Goal: Task Accomplishment & Management: Complete application form

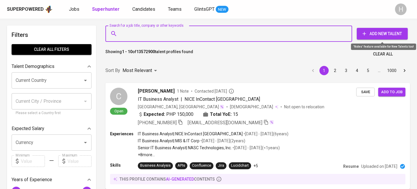
click at [370, 31] on span "Add New Talent" at bounding box center [382, 33] width 42 height 7
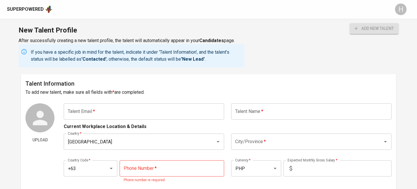
click at [125, 109] on input "text" at bounding box center [144, 111] width 160 height 16
paste input "[EMAIL_ADDRESS][DOMAIN_NAME]"
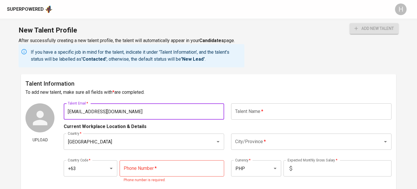
type input "[EMAIL_ADDRESS][DOMAIN_NAME]"
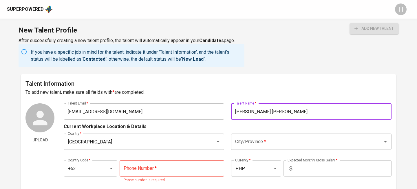
type input "[PERSON_NAME] [PERSON_NAME]"
click at [279, 141] on input "City/Province   *" at bounding box center [303, 141] width 139 height 11
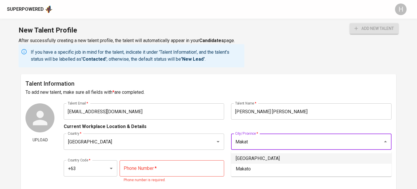
click at [281, 157] on li "Makati City" at bounding box center [311, 158] width 160 height 10
type input "Makati City"
click at [164, 172] on input "tel" at bounding box center [172, 168] width 105 height 16
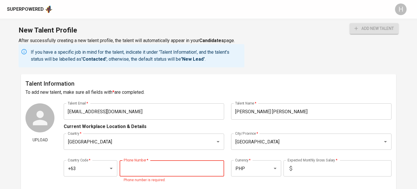
paste input "945-367-7097"
type input "945-367-7097"
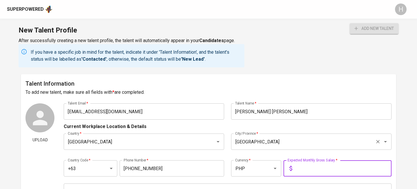
type input "9"
type input "1"
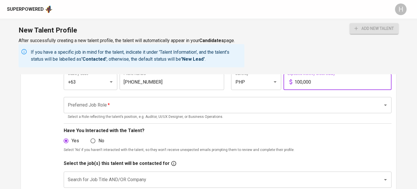
scroll to position [86, 0]
type input "100,000"
click at [219, 105] on input "Preferred Job Role   *" at bounding box center [219, 105] width 306 height 11
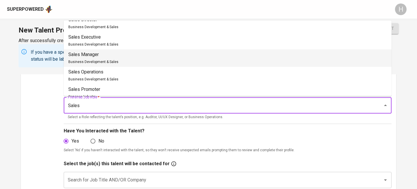
scroll to position [409, 0]
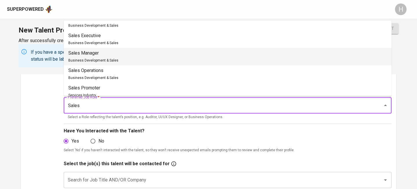
click at [163, 54] on li "Sales Manager Business Development & Sales" at bounding box center [228, 56] width 328 height 17
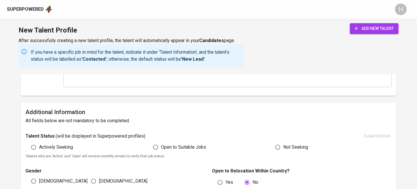
scroll to position [268, 0]
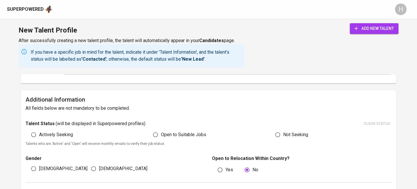
type input "Sales Manager"
click at [57, 133] on span "Actively Seeking" at bounding box center [56, 134] width 34 height 7
click at [39, 133] on input "Actively Seeking" at bounding box center [33, 134] width 11 height 11
radio input "true"
click at [39, 169] on span "[DEMOGRAPHIC_DATA]" at bounding box center [63, 168] width 48 height 7
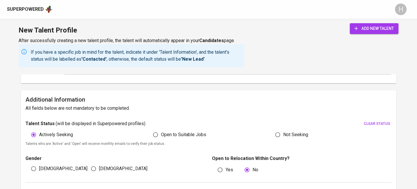
click at [39, 169] on input "[DEMOGRAPHIC_DATA]" at bounding box center [33, 168] width 11 height 11
radio input "true"
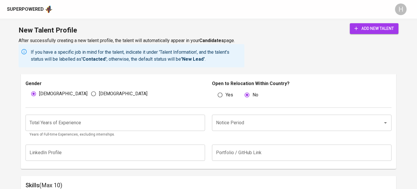
scroll to position [343, 0]
click at [291, 122] on input "Notice Period" at bounding box center [294, 121] width 158 height 11
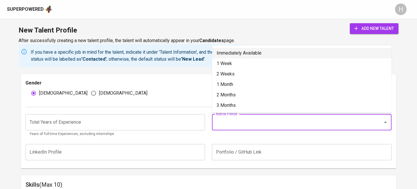
click at [267, 54] on li "Immediately Available" at bounding box center [302, 53] width 180 height 10
type input "Immediately Available"
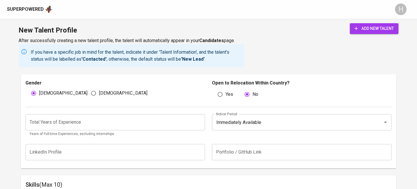
click at [147, 126] on input "number" at bounding box center [115, 122] width 180 height 16
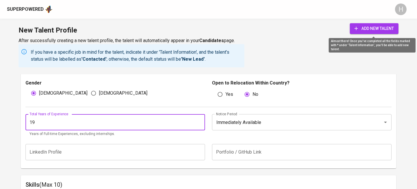
type input "19"
click at [360, 32] on span "add new talent" at bounding box center [373, 28] width 39 height 7
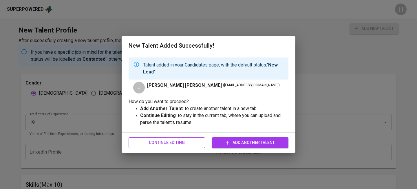
click at [166, 140] on span "Continue Editing" at bounding box center [166, 142] width 67 height 7
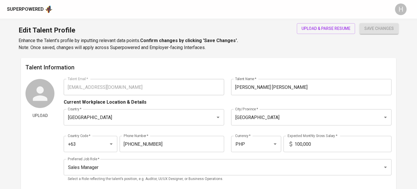
type input "[EMAIL_ADDRESS][DOMAIN_NAME]"
type input "[PERSON_NAME] [PERSON_NAME]"
type input "[GEOGRAPHIC_DATA]"
type input "Makati City"
type input "+63"
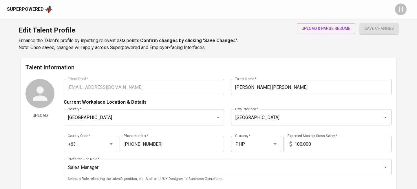
type input "945-367-7097"
type input "PHP"
type input "100,000"
type input "Sales Manager"
radio input "true"
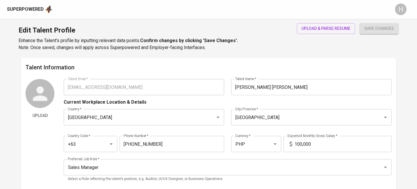
radio input "true"
type input "19"
type input "Immediately Available"
click at [313, 30] on span "upload & parse resume" at bounding box center [325, 28] width 49 height 7
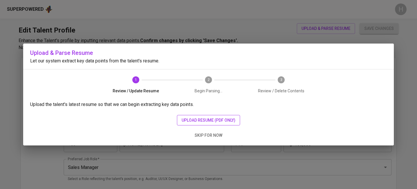
click at [205, 121] on span "upload resume (pdf only)" at bounding box center [209, 119] width 54 height 7
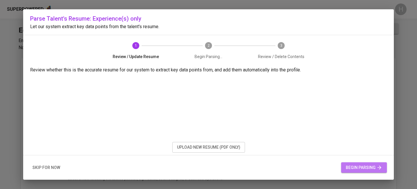
click at [367, 162] on button "begin parsing" at bounding box center [364, 167] width 46 height 11
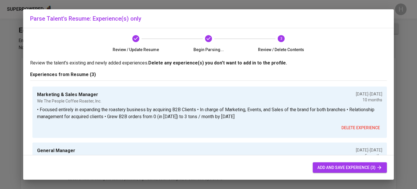
click at [355, 171] on button "add and save experience (3)" at bounding box center [350, 167] width 74 height 11
click at [337, 170] on span "add and save experience (3)" at bounding box center [349, 167] width 65 height 7
click at [330, 164] on span "add and save experience (3)" at bounding box center [349, 167] width 65 height 7
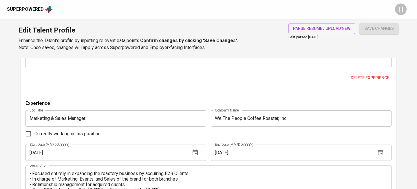
scroll to position [461, 0]
click at [365, 72] on div "Experience Job Title Marketing & Sales Manager Job Title Company Name We The Pe…" at bounding box center [208, 22] width 366 height 129
click at [363, 74] on span "Delete experience" at bounding box center [370, 77] width 39 height 7
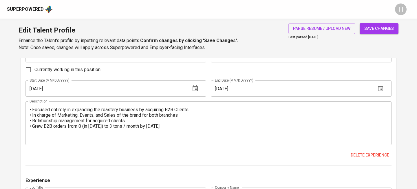
scroll to position [404, 0]
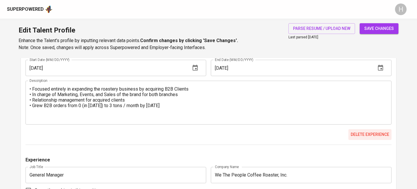
click at [361, 139] on button "Delete experience" at bounding box center [369, 134] width 43 height 11
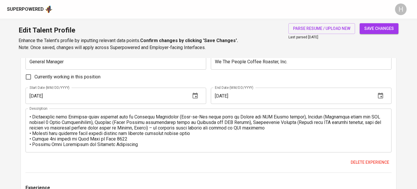
scroll to position [378, 0]
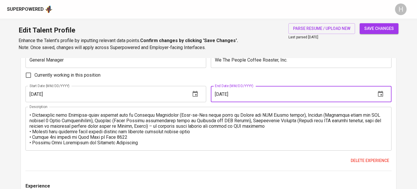
click at [218, 91] on input "09/01/2024" at bounding box center [291, 94] width 160 height 16
type input "08/01/2025"
click at [3, 95] on main "Talent Information Upload Talent Email   * josephgabrielmorales@gmail.com Talen…" at bounding box center [208, 154] width 417 height 948
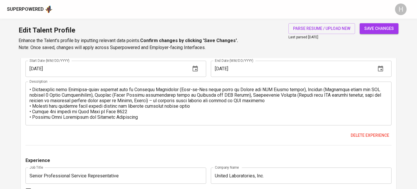
scroll to position [548, 0]
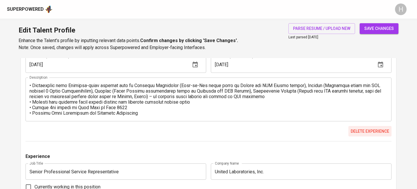
click at [356, 131] on span "Delete experience" at bounding box center [370, 130] width 39 height 7
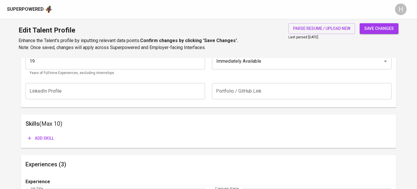
scroll to position [242, 0]
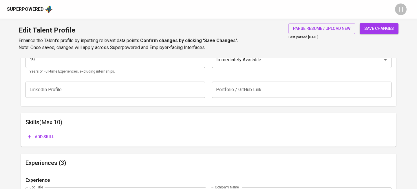
click at [52, 133] on span "Add skill" at bounding box center [41, 136] width 26 height 7
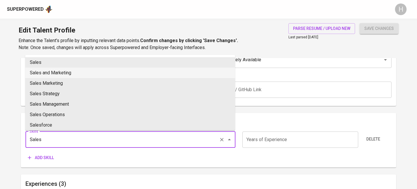
click at [55, 74] on li "Sales and Marketing" at bounding box center [130, 72] width 210 height 10
type input "Sales and Marketing"
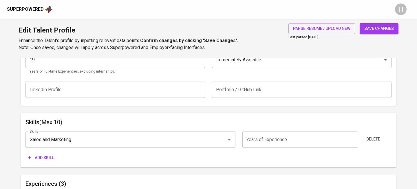
click at [46, 158] on span "Add skill" at bounding box center [41, 157] width 26 height 7
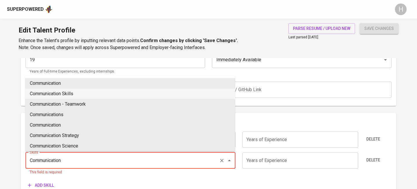
click at [60, 95] on li "Communication Skills" at bounding box center [130, 93] width 210 height 10
type input "Communication Skills"
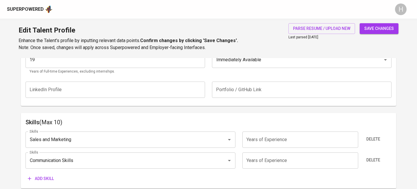
click at [52, 180] on span "Add skill" at bounding box center [41, 178] width 26 height 7
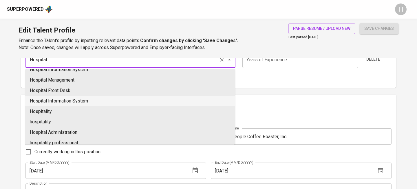
scroll to position [111, 0]
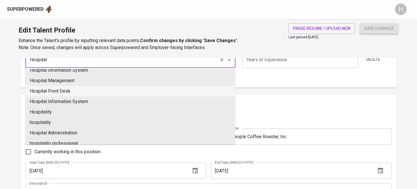
type input "Hospital"
click at [0, 94] on main "Talent Information Upload Talent Email   * josephgabrielmorales@gmail.com Talen…" at bounding box center [208, 128] width 417 height 869
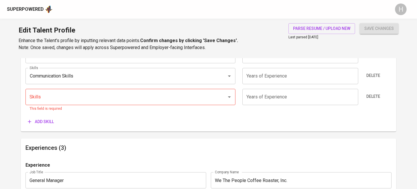
scroll to position [326, 0]
click at [45, 96] on input "Skills" at bounding box center [122, 97] width 189 height 11
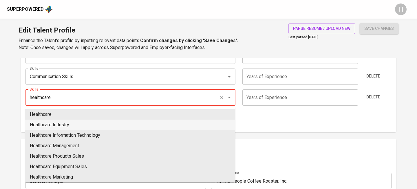
click at [69, 124] on li "Healthcare Industry" at bounding box center [130, 124] width 210 height 10
type input "Healthcare Industry"
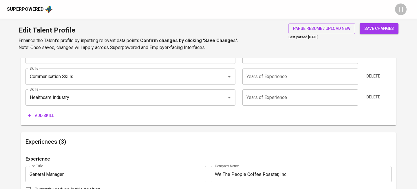
click at [40, 114] on span "Add skill" at bounding box center [41, 115] width 26 height 7
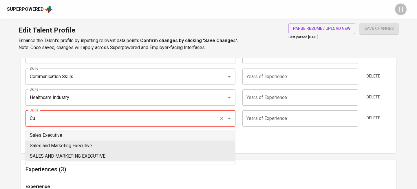
type input "C"
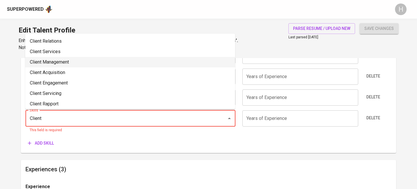
click at [62, 63] on li "Client Management" at bounding box center [130, 62] width 210 height 10
type input "Client Management"
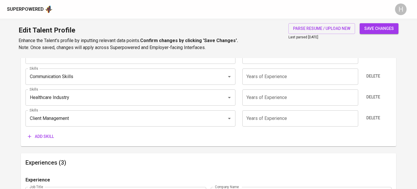
click at [45, 132] on button "Add skill" at bounding box center [40, 136] width 31 height 11
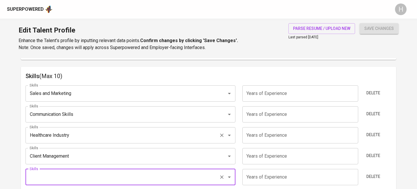
scroll to position [290, 0]
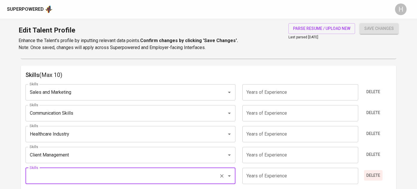
click at [374, 171] on button "Delete" at bounding box center [373, 175] width 19 height 11
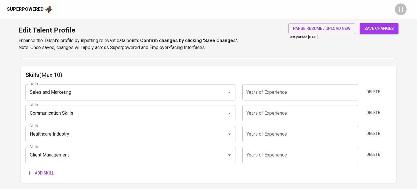
click at [371, 26] on span "save changes" at bounding box center [379, 28] width 30 height 7
type input "Client Management"
type input "Healthcare"
type input "Communication"
type input "Marketing"
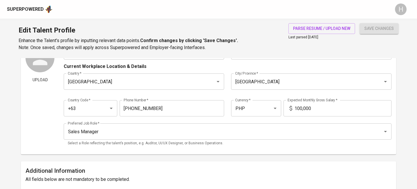
scroll to position [0, 0]
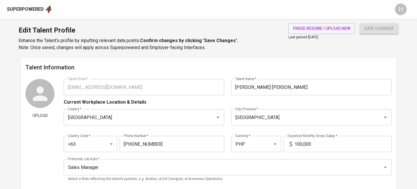
click at [33, 3] on div "Superpowered H" at bounding box center [208, 9] width 417 height 19
click at [39, 11] on div "Superpowered" at bounding box center [25, 9] width 37 height 7
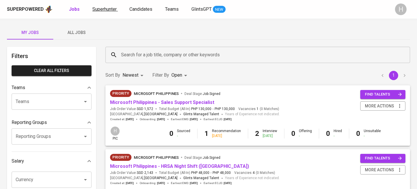
click at [103, 9] on span "Superhunter" at bounding box center [104, 9] width 24 height 6
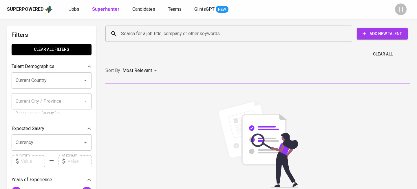
click at [130, 30] on input "Search for a job title, company or other keywords" at bounding box center [230, 33] width 221 height 11
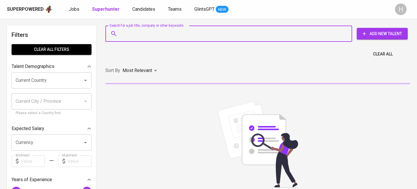
paste input "[EMAIL_ADDRESS][DOMAIN_NAME]"
type input "[EMAIL_ADDRESS][DOMAIN_NAME]"
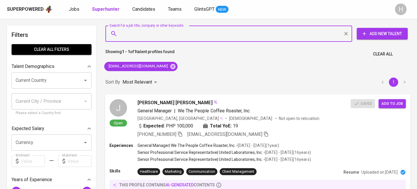
click at [392, 104] on span "Add to job" at bounding box center [391, 103] width 21 height 7
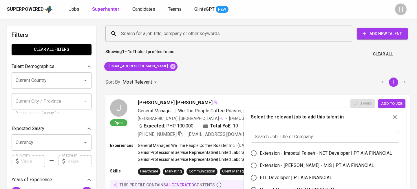
click at [313, 136] on input "text" at bounding box center [325, 137] width 148 height 12
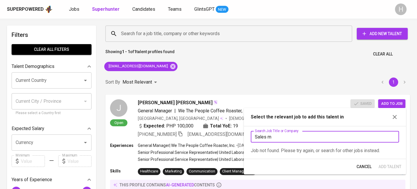
type input "B"
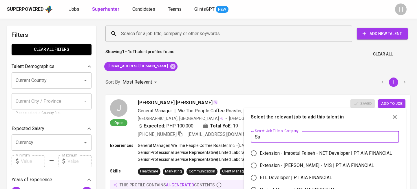
type input "S"
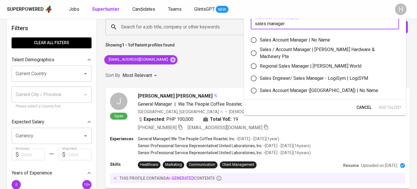
scroll to position [9, 0]
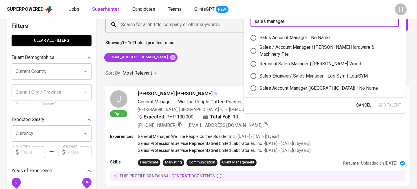
type input "sales manager"
click at [288, 37] on div "Sales Account Manager | No Name" at bounding box center [294, 37] width 70 height 7
click at [259, 37] on input "Sales Account Manager | No Name" at bounding box center [253, 38] width 12 height 12
radio input "true"
click at [386, 101] on button "Add Talent" at bounding box center [390, 105] width 28 height 11
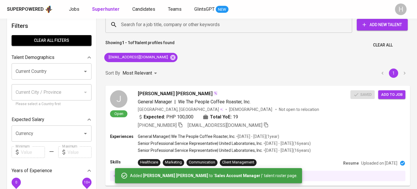
scroll to position [0, 0]
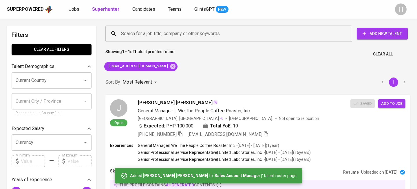
click at [77, 9] on span "Jobs" at bounding box center [74, 9] width 10 height 6
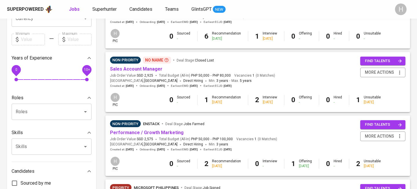
scroll to position [165, 0]
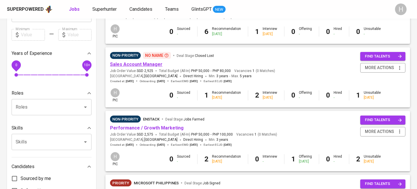
click at [147, 63] on link "Sales Account Manager" at bounding box center [136, 64] width 52 height 6
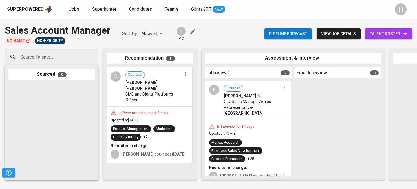
click at [85, 61] on div "Source Talents..." at bounding box center [52, 57] width 94 height 16
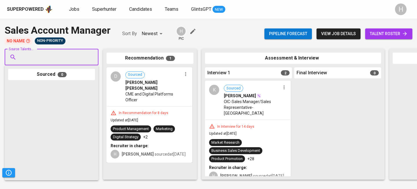
paste input "[EMAIL_ADDRESS][DOMAIN_NAME]"
type input "[EMAIL_ADDRESS][DOMAIN_NAME]"
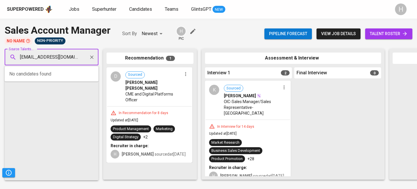
scroll to position [0, 12]
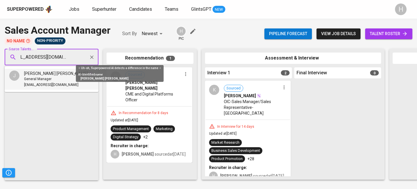
click at [89, 75] on img at bounding box center [91, 73] width 5 height 5
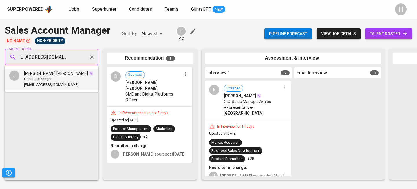
click at [47, 78] on span "General Manager" at bounding box center [38, 79] width 28 height 6
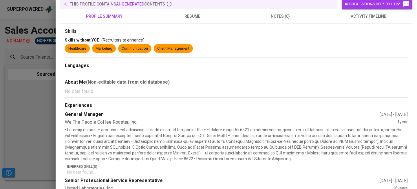
scroll to position [0, 0]
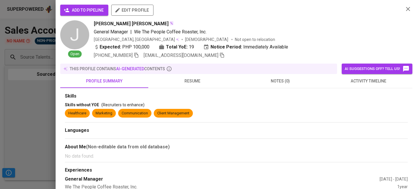
click at [84, 14] on button "add to pipeline" at bounding box center [84, 10] width 48 height 11
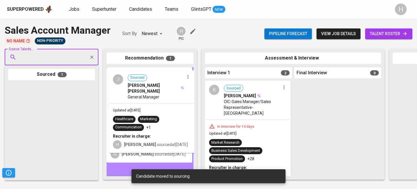
drag, startPoint x: 44, startPoint y: 113, endPoint x: 140, endPoint y: 2, distance: 146.7
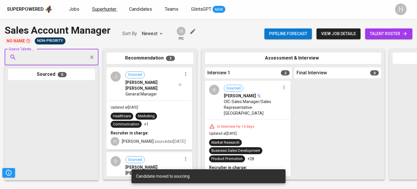
click at [104, 9] on span "Superhunter" at bounding box center [104, 9] width 24 height 6
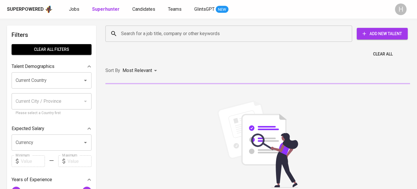
click at [134, 34] on input "Search for a job title, company or other keywords" at bounding box center [230, 33] width 221 height 11
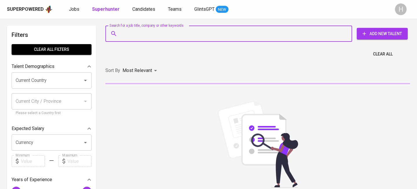
paste input "[EMAIL_ADDRESS][DOMAIN_NAME]"
type input "[EMAIL_ADDRESS][DOMAIN_NAME]"
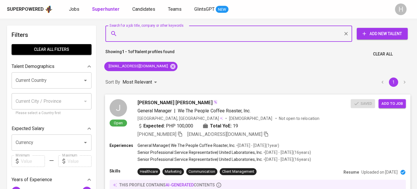
click at [178, 99] on span "[PERSON_NAME] [PERSON_NAME]" at bounding box center [175, 102] width 75 height 7
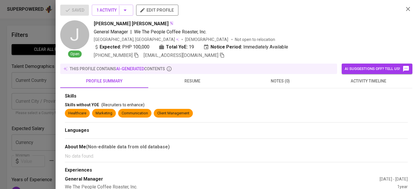
click at [163, 11] on span "edit profile" at bounding box center [157, 10] width 33 height 8
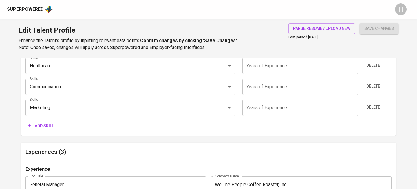
scroll to position [344, 0]
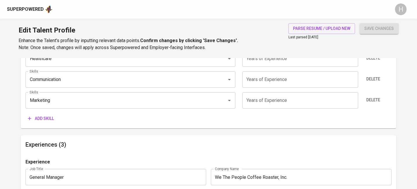
click at [48, 116] on span "Add skill" at bounding box center [41, 118] width 26 height 7
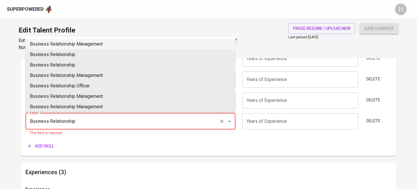
click at [74, 44] on li "Business Relationship Management" at bounding box center [130, 44] width 210 height 10
type input "Business Relationship Management"
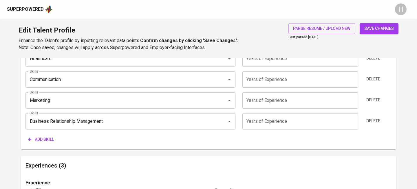
click at [47, 137] on span "Add skill" at bounding box center [41, 139] width 26 height 7
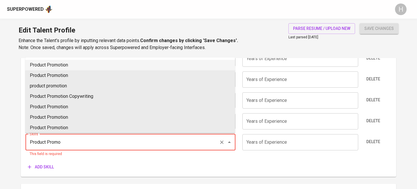
click at [84, 65] on li "Product Promotion" at bounding box center [130, 65] width 210 height 10
type input "Product Promotion"
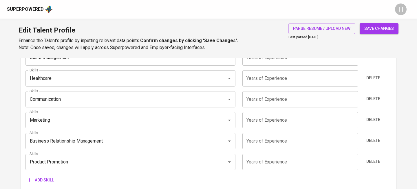
scroll to position [296, 0]
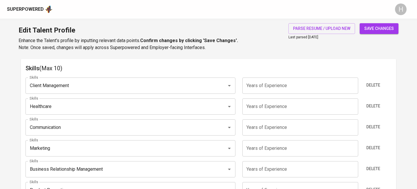
click at [377, 30] on span "save changes" at bounding box center [379, 28] width 30 height 7
type input "Product Promotion"
type input "Business Relationship Management"
type input "Client Management"
type input "Healthcare"
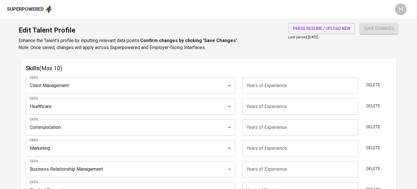
type input "Communication"
type input "Marketing"
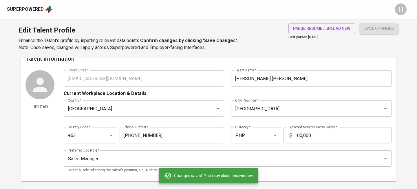
scroll to position [0, 0]
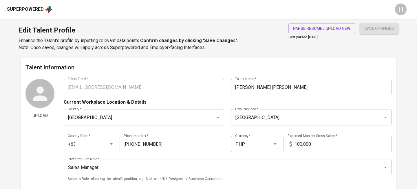
click at [31, 6] on div "Superpowered" at bounding box center [25, 9] width 37 height 7
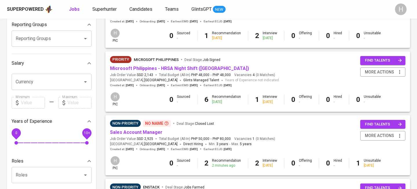
scroll to position [98, 0]
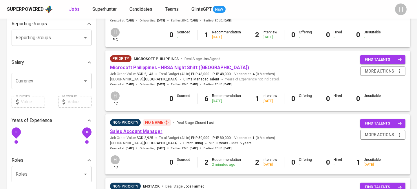
click at [152, 130] on link "Sales Account Manager" at bounding box center [136, 131] width 52 height 6
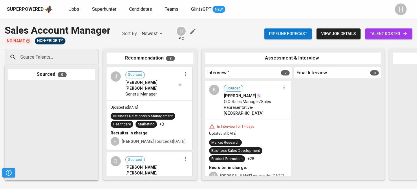
click at [381, 37] on span "talent roster" at bounding box center [389, 33] width 38 height 7
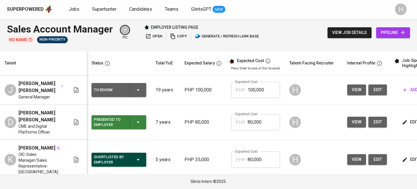
scroll to position [0, 79]
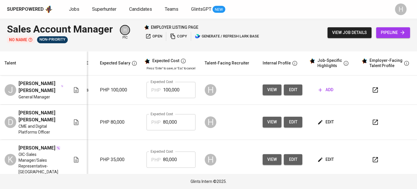
click at [321, 88] on span "add" at bounding box center [326, 89] width 15 height 7
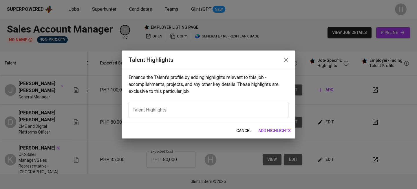
click at [158, 113] on div "x Talent Highlights" at bounding box center [209, 110] width 160 height 16
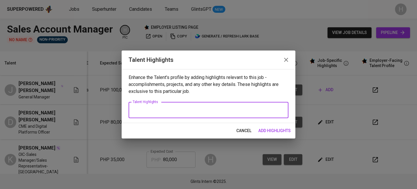
paste textarea "Joseph Gabriel N. Morales, MBA, is a seasoned Marketing and Sales professional …"
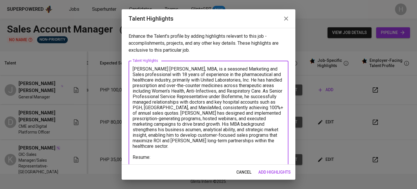
paste textarea "https://glints.sg.larksuite.com/file/X4jVb5v81oEjTAxEC8elktimgyZ"
type textarea "Joseph Gabriel N. Morales, MBA, is a seasoned Marketing and Sales professional …"
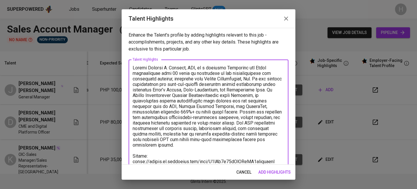
scroll to position [11, 0]
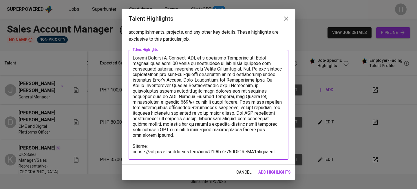
click at [281, 173] on span "add highlights" at bounding box center [274, 171] width 32 height 7
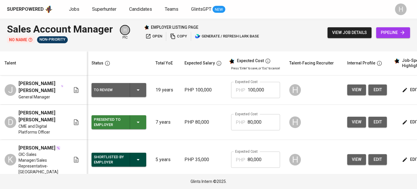
scroll to position [0, 2]
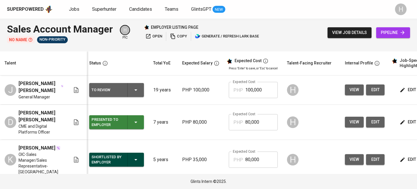
click at [138, 89] on icon "button" at bounding box center [135, 89] width 7 height 7
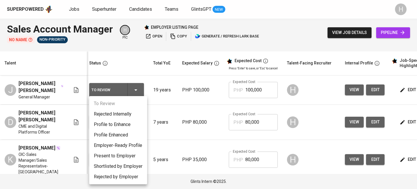
click at [126, 153] on li "Present to Employer" at bounding box center [118, 155] width 58 height 10
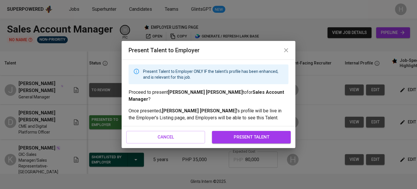
click at [256, 133] on span "present talent" at bounding box center [251, 137] width 66 height 8
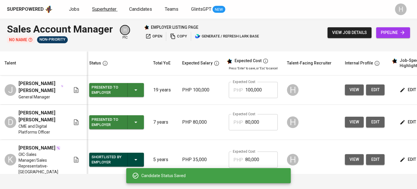
click at [105, 12] on link "Superhunter" at bounding box center [104, 9] width 25 height 7
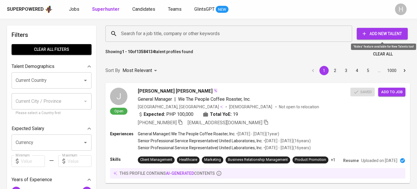
click at [366, 30] on button "Add New Talent" at bounding box center [382, 34] width 51 height 12
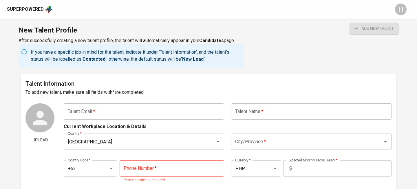
click at [131, 106] on input "text" at bounding box center [144, 111] width 160 height 16
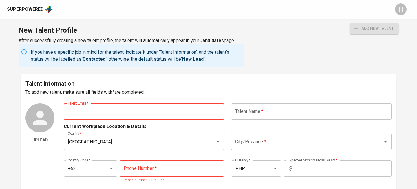
paste input "[EMAIL_ADDRESS][DOMAIN_NAME]"
type input "[EMAIL_ADDRESS][DOMAIN_NAME]"
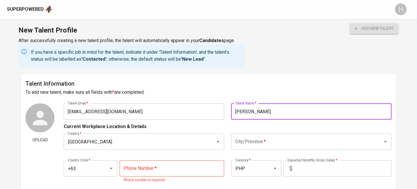
type input "[PERSON_NAME]"
click at [308, 143] on input "City/Province   *" at bounding box center [303, 141] width 139 height 11
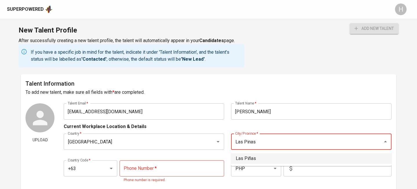
click at [324, 156] on li "Las Piñas" at bounding box center [311, 158] width 160 height 10
type input "Las Piñas"
click at [163, 170] on input "tel" at bounding box center [172, 168] width 105 height 16
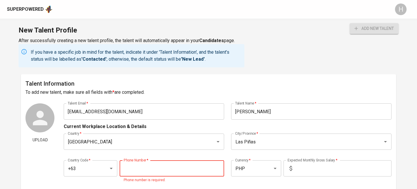
paste input "[PHONE_NUMBER]"
type input "[PHONE_NUMBER]"
click at [308, 172] on input "text" at bounding box center [342, 168] width 97 height 16
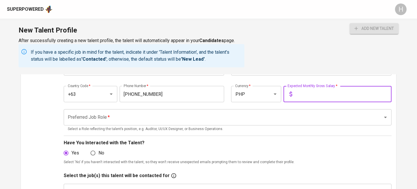
scroll to position [73, 0]
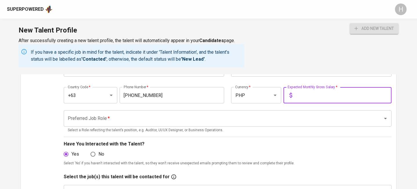
paste input "09,175,275,415"
type input "09,175,275,415"
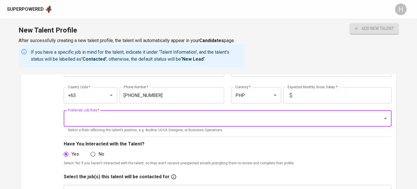
click at [315, 94] on input "text" at bounding box center [342, 95] width 97 height 16
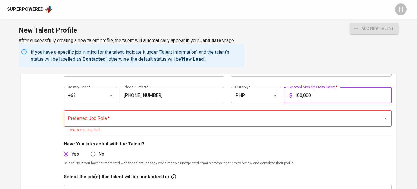
type input "100,000"
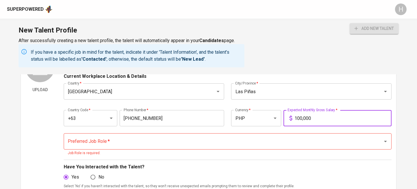
scroll to position [50, 0]
click at [158, 144] on input "Preferred Job Role   *" at bounding box center [219, 140] width 306 height 11
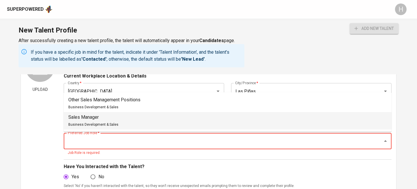
click at [120, 113] on li "Sales Manager Business Development & Sales" at bounding box center [228, 120] width 328 height 17
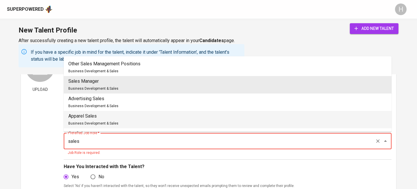
click at [87, 120] on div "Apparel Sales Business Development & Sales" at bounding box center [93, 119] width 50 height 14
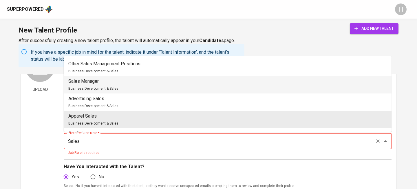
click at [125, 85] on li "Sales Manager Business Development & Sales" at bounding box center [228, 84] width 328 height 17
type input "Sales Manager"
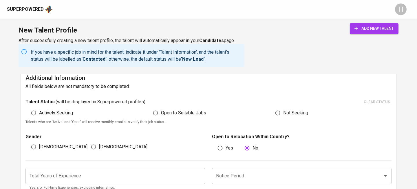
scroll to position [289, 0]
click at [64, 111] on span "Actively Seeking" at bounding box center [56, 112] width 34 height 7
click at [39, 111] on input "Actively Seeking" at bounding box center [33, 112] width 11 height 11
radio input "true"
click at [96, 149] on input "[DEMOGRAPHIC_DATA]" at bounding box center [93, 146] width 11 height 11
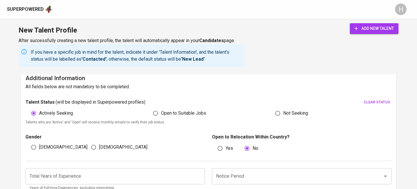
radio input "true"
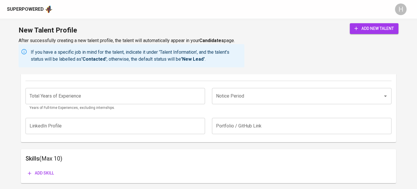
scroll to position [371, 0]
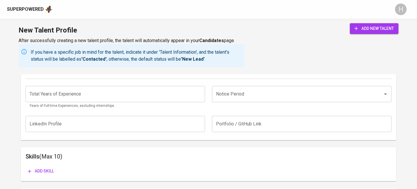
click at [270, 94] on input "Notice Period" at bounding box center [294, 93] width 158 height 11
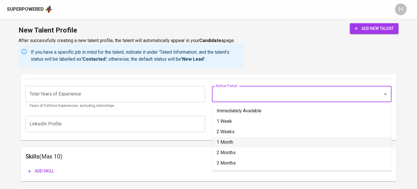
click at [235, 140] on li "1 Month" at bounding box center [302, 142] width 180 height 10
type input "1 Month"
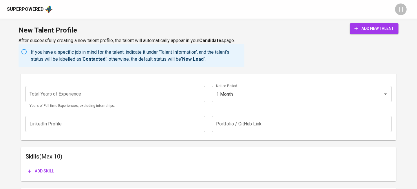
click at [164, 85] on div "Total Years of Experience Total Years of Experience Years of Full-time Experien…" at bounding box center [208, 95] width 366 height 33
click at [164, 94] on input "number" at bounding box center [115, 94] width 180 height 16
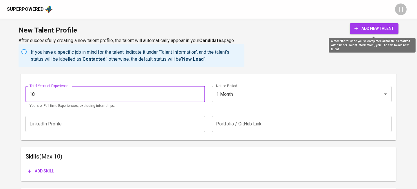
type input "18"
click at [357, 27] on icon "submit" at bounding box center [356, 28] width 6 height 6
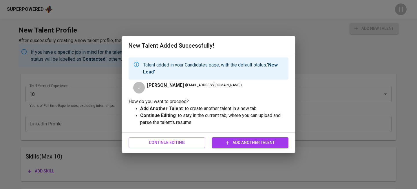
click at [251, 143] on span "Add Another Talent" at bounding box center [250, 142] width 67 height 7
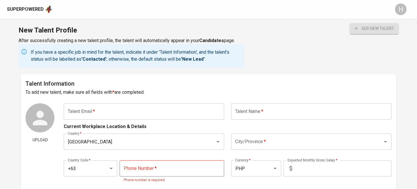
click at [200, 107] on input "text" at bounding box center [144, 111] width 160 height 16
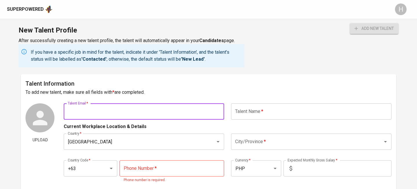
paste input "[EMAIL_ADDRESS][DOMAIN_NAME]"
type input "[EMAIL_ADDRESS][DOMAIN_NAME]"
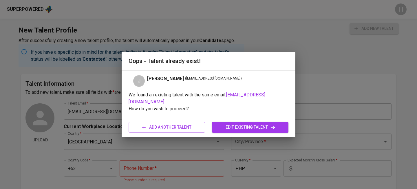
click at [231, 128] on button "edit existing talent" at bounding box center [250, 127] width 76 height 11
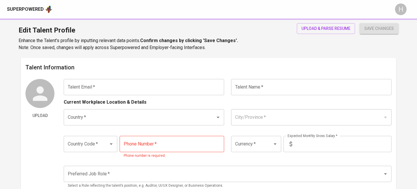
type input "[EMAIL_ADDRESS][DOMAIN_NAME]"
type input "[PERSON_NAME]"
type input "[GEOGRAPHIC_DATA]"
type input "Las Piñas"
type input "+63"
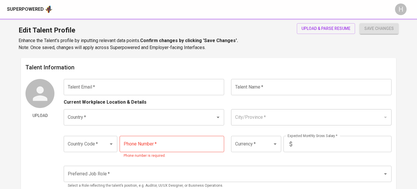
type input "[PHONE_NUMBER]"
type input "PHP"
type input "100,000"
type input "Sales Manager"
radio input "true"
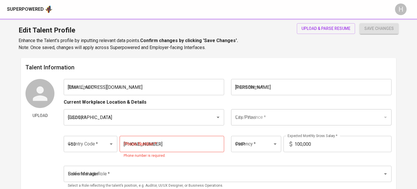
radio input "true"
type input "18"
type input "1 Month"
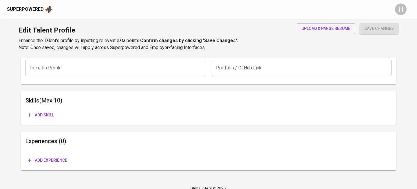
scroll to position [271, 0]
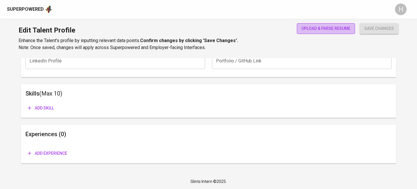
click at [316, 28] on span "upload & parse resume" at bounding box center [325, 28] width 49 height 7
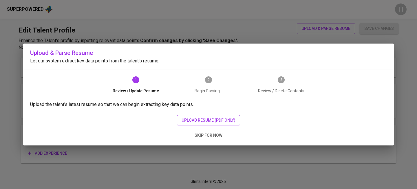
click at [214, 120] on span "upload resume (pdf only)" at bounding box center [209, 119] width 54 height 7
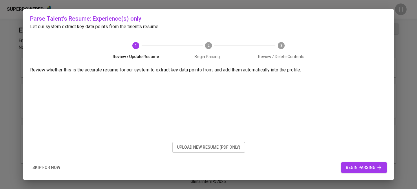
click at [371, 164] on span "begin parsing" at bounding box center [364, 167] width 36 height 7
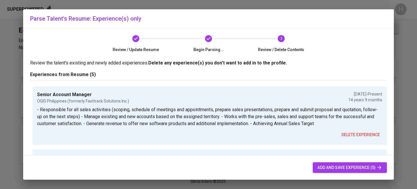
click at [356, 167] on span "add and save experience (5)" at bounding box center [349, 167] width 65 height 7
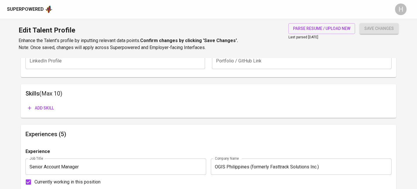
click at [47, 105] on span "Add skill" at bounding box center [41, 107] width 26 height 7
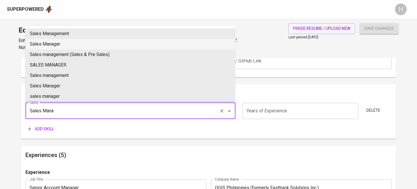
click at [52, 44] on li "Sales Manager" at bounding box center [130, 44] width 210 height 10
type input "Sales Manager"
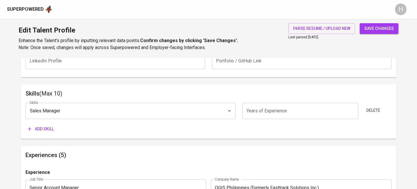
click at [47, 124] on button "Add skill" at bounding box center [40, 128] width 31 height 11
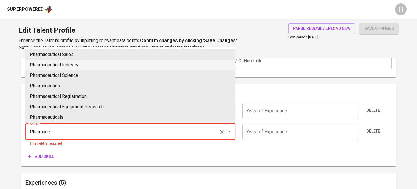
click at [101, 62] on li "Pharmaceutical Industry" at bounding box center [130, 65] width 210 height 10
type input "Pharmaceutical Industry"
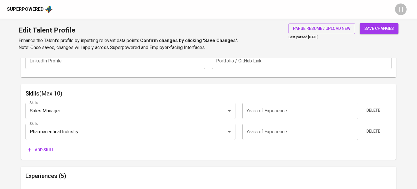
click at [47, 150] on span "Add skill" at bounding box center [41, 149] width 26 height 7
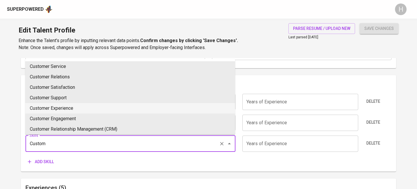
scroll to position [281, 0]
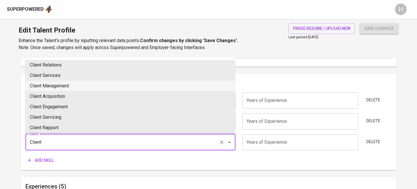
click at [62, 81] on li "Client Management" at bounding box center [130, 86] width 210 height 10
type input "Client Management"
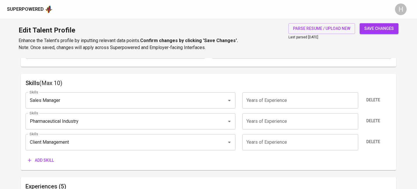
click at [49, 156] on span "Add skill" at bounding box center [41, 159] width 26 height 7
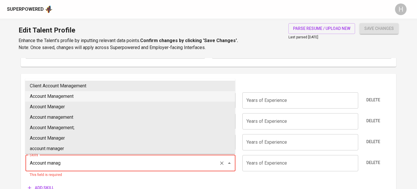
click at [96, 99] on li "Account Management" at bounding box center [130, 96] width 210 height 10
type input "Account Management"
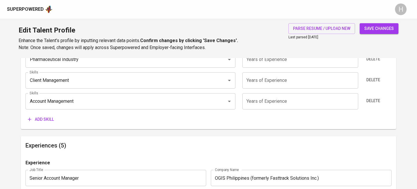
scroll to position [352, 0]
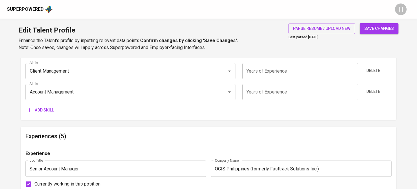
click at [37, 106] on span "Add skill" at bounding box center [41, 109] width 26 height 7
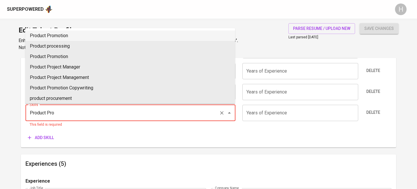
click at [90, 39] on li "Product Promotion" at bounding box center [130, 35] width 210 height 10
type input "Product Promotion"
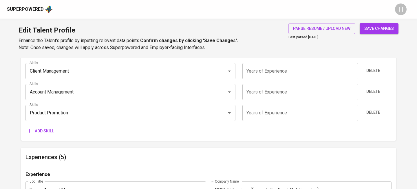
click at [378, 31] on span "save changes" at bounding box center [379, 28] width 30 height 7
type input "Product Promotion"
type input "Account Management"
type input "Pharmaceutical Industry"
type input "Sales Management"
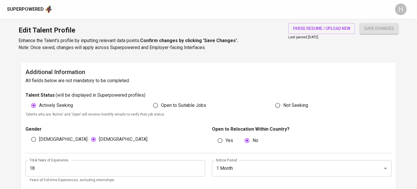
scroll to position [0, 0]
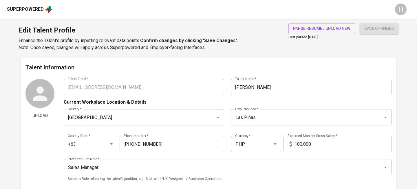
click at [34, 81] on div "Upload Talent Email   * [EMAIL_ADDRESS][DOMAIN_NAME] Talent Email * Talent Name…" at bounding box center [208, 132] width 366 height 106
click at [29, 11] on div "Superpowered" at bounding box center [25, 9] width 37 height 7
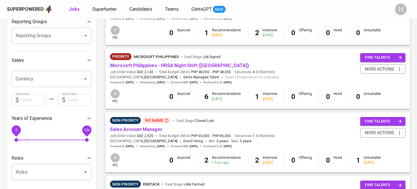
scroll to position [100, 0]
click at [148, 129] on link "Sales Account Manager" at bounding box center [136, 130] width 52 height 6
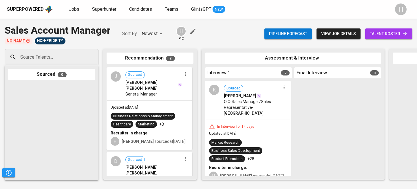
click at [66, 53] on input "Source Talents..." at bounding box center [49, 57] width 61 height 11
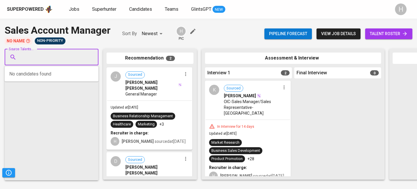
paste input "[EMAIL_ADDRESS][DOMAIN_NAME]"
type input "[EMAIL_ADDRESS][DOMAIN_NAME]"
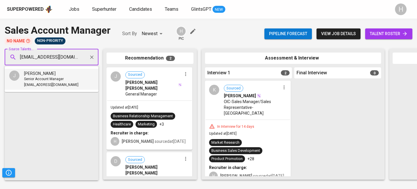
click at [57, 74] on div "[PERSON_NAME]" at bounding box center [51, 73] width 54 height 6
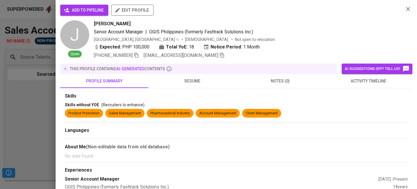
click at [92, 17] on div "add to pipeline edit profile" at bounding box center [229, 13] width 339 height 16
click at [86, 6] on button "add to pipeline" at bounding box center [84, 10] width 48 height 11
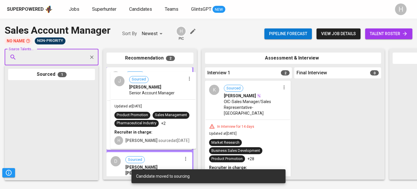
drag, startPoint x: 47, startPoint y: 100, endPoint x: 151, endPoint y: 88, distance: 104.9
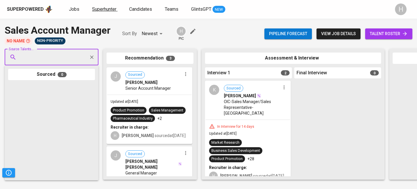
click at [103, 9] on span "Superhunter" at bounding box center [104, 9] width 24 height 6
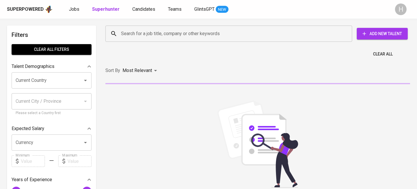
click at [141, 29] on input "Search for a job title, company or other keywords" at bounding box center [230, 33] width 221 height 11
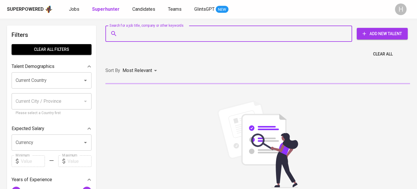
paste input "[EMAIL_ADDRESS][DOMAIN_NAME]"
type input "[EMAIL_ADDRESS][DOMAIN_NAME]"
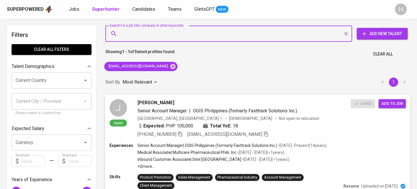
click at [387, 107] on button "Add to job" at bounding box center [391, 103] width 27 height 9
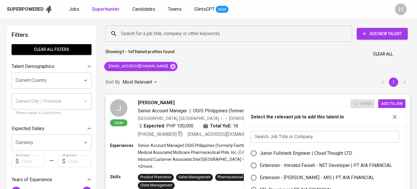
click at [317, 137] on input "text" at bounding box center [325, 137] width 148 height 12
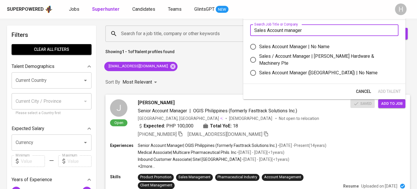
type input "Sales Account manager"
click at [305, 48] on div "Sales Account Manager | No Name" at bounding box center [294, 46] width 70 height 7
click at [259, 48] on input "Sales Account Manager | No Name" at bounding box center [253, 47] width 12 height 12
radio input "true"
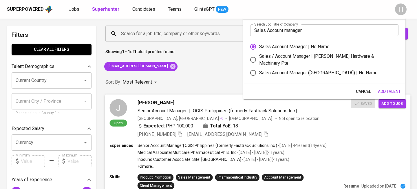
click at [390, 103] on span "Add to job" at bounding box center [391, 103] width 21 height 7
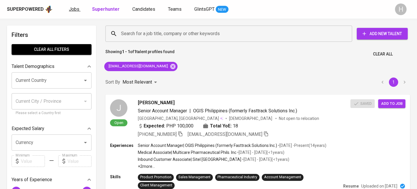
click at [75, 9] on span "Jobs" at bounding box center [74, 9] width 10 height 6
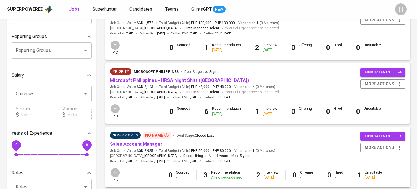
scroll to position [97, 0]
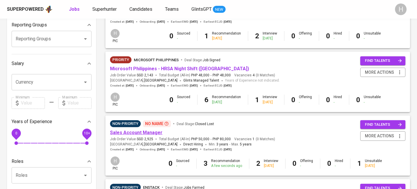
click at [147, 131] on link "Sales Account Manager" at bounding box center [136, 132] width 52 height 6
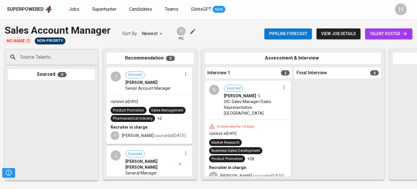
click at [386, 37] on span "talent roster" at bounding box center [389, 33] width 38 height 7
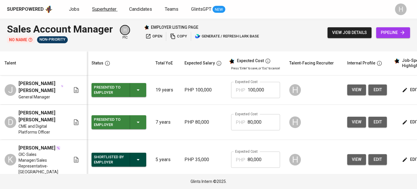
click at [106, 11] on span "Superhunter" at bounding box center [104, 9] width 24 height 6
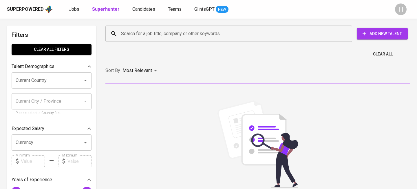
click at [158, 32] on input "Search for a job title, company or other keywords" at bounding box center [230, 33] width 221 height 11
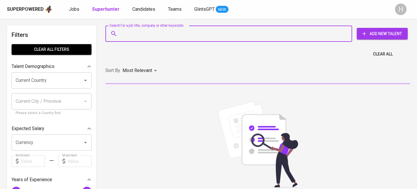
type input "j"
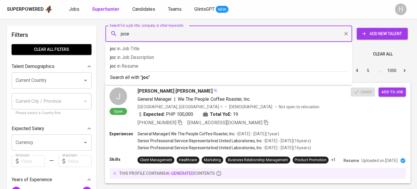
type input "jocel"
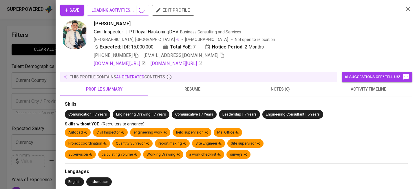
click at [10, 62] on div at bounding box center [208, 94] width 417 height 189
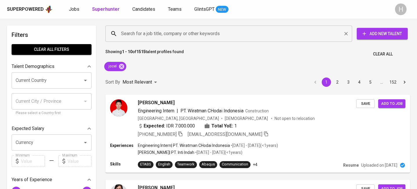
click at [193, 38] on input "Search for a job title, company or other keywords" at bounding box center [230, 33] width 221 height 11
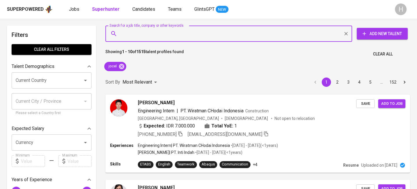
paste input "[EMAIL_ADDRESS][DOMAIN_NAME]"
type input "[EMAIL_ADDRESS][DOMAIN_NAME]"
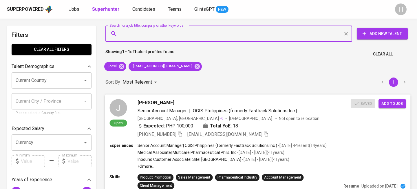
click at [396, 101] on span "Add to job" at bounding box center [391, 103] width 21 height 7
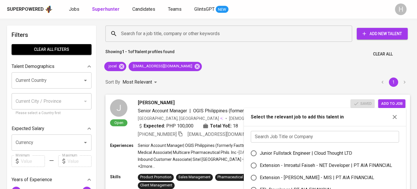
click at [332, 133] on input "text" at bounding box center [325, 137] width 148 height 12
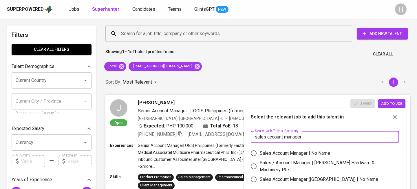
type input "sales account manager"
click at [326, 152] on div "Sales Account Manager | No Name" at bounding box center [295, 152] width 70 height 7
click at [260, 152] on input "Sales Account Manager | No Name" at bounding box center [254, 153] width 12 height 12
radio input "true"
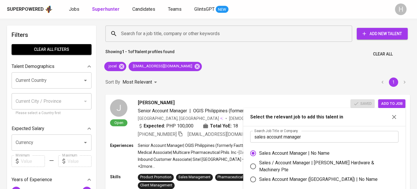
scroll to position [69, 0]
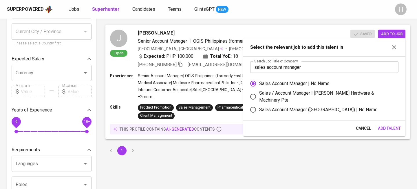
click at [386, 123] on button "Add Talent" at bounding box center [390, 128] width 28 height 11
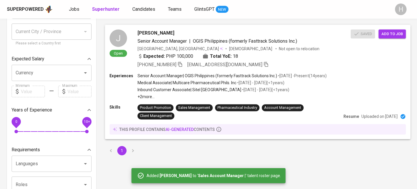
scroll to position [0, 0]
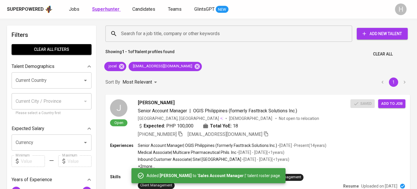
click at [105, 8] on b "Superhunter" at bounding box center [106, 9] width 28 height 6
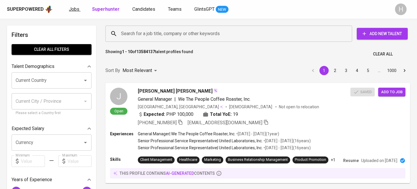
click at [72, 9] on span "Jobs" at bounding box center [74, 9] width 10 height 6
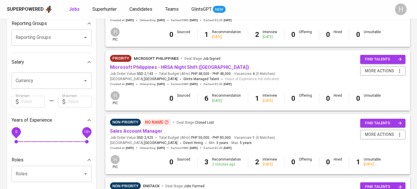
scroll to position [105, 0]
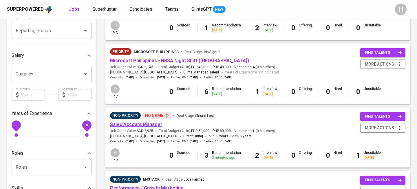
click at [151, 125] on link "Sales Account Manager" at bounding box center [136, 124] width 52 height 6
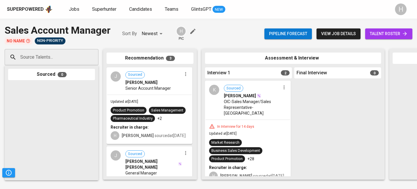
click at [394, 33] on span "talent roster" at bounding box center [389, 33] width 38 height 7
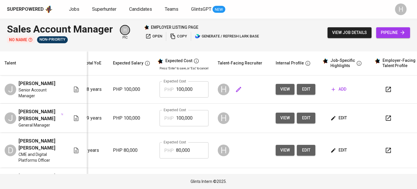
scroll to position [0, 79]
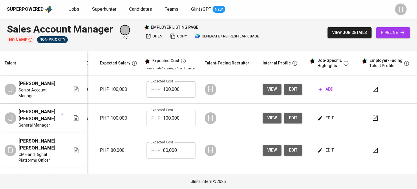
click at [316, 91] on button "add" at bounding box center [325, 89] width 19 height 11
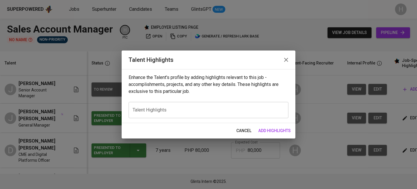
scroll to position [0, 79]
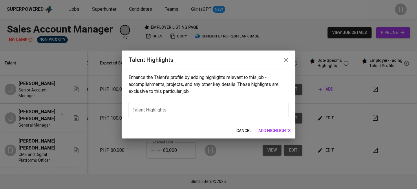
click at [169, 110] on textarea at bounding box center [209, 110] width 152 height 6
paste textarea "Jocel Venzon is a results-driven professional with a strong background in healt…"
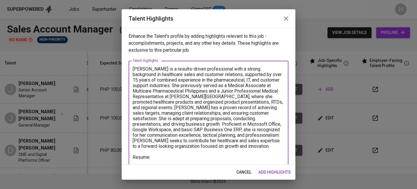
paste textarea "https://glints.sg.larksuite.com/file/CKpTb3mHyoxiifxGIXllLVeMg8f"
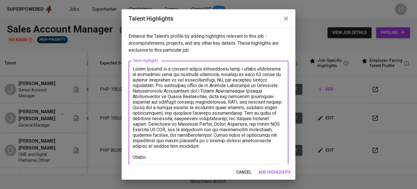
scroll to position [1, 0]
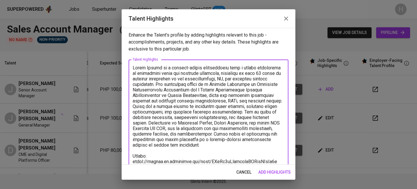
type textarea "Jocel Venzon is a results-driven professional with a strong background in healt…"
click at [269, 169] on span "add highlights" at bounding box center [274, 171] width 32 height 7
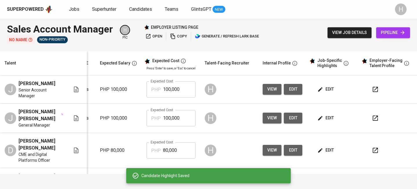
scroll to position [0, 0]
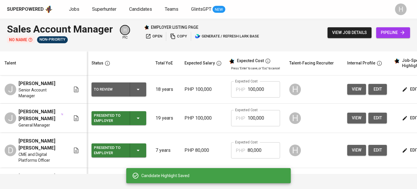
click at [135, 86] on icon "button" at bounding box center [138, 89] width 7 height 7
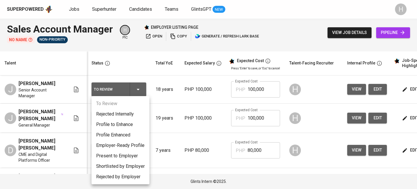
click at [126, 159] on li "Present to Employer" at bounding box center [121, 155] width 58 height 10
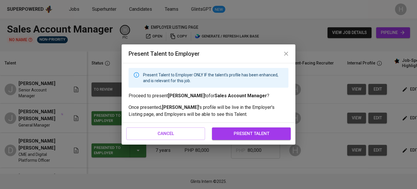
click at [257, 132] on span "present talent" at bounding box center [251, 133] width 66 height 8
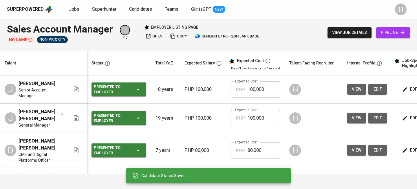
click at [177, 34] on span "copy" at bounding box center [178, 36] width 17 height 7
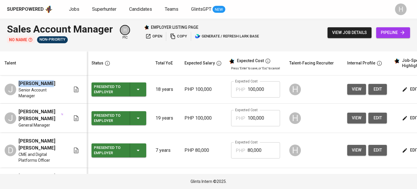
drag, startPoint x: 19, startPoint y: 84, endPoint x: 63, endPoint y: 85, distance: 44.6
click at [63, 85] on div "J Jocel Venzon Senior Account Manager" at bounding box center [38, 89] width 66 height 19
copy span "[PERSON_NAME]"
drag, startPoint x: 20, startPoint y: 109, endPoint x: 46, endPoint y: 116, distance: 26.3
click at [46, 116] on span "[PERSON_NAME] [PERSON_NAME]" at bounding box center [40, 115] width 42 height 14
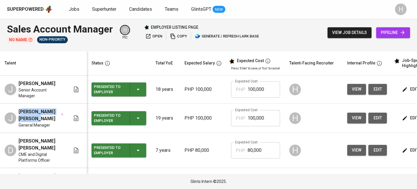
click at [32, 111] on span "[PERSON_NAME] [PERSON_NAME]" at bounding box center [40, 115] width 42 height 14
drag, startPoint x: 19, startPoint y: 109, endPoint x: 38, endPoint y: 117, distance: 20.3
click at [38, 117] on span "[PERSON_NAME] [PERSON_NAME]" at bounding box center [40, 115] width 42 height 14
copy span "[PERSON_NAME] [PERSON_NAME]"
drag, startPoint x: 36, startPoint y: 147, endPoint x: 19, endPoint y: 139, distance: 18.5
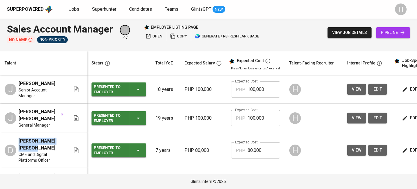
click at [19, 139] on span "[PERSON_NAME] [PERSON_NAME]" at bounding box center [41, 144] width 45 height 14
copy span "[PERSON_NAME] [PERSON_NAME]"
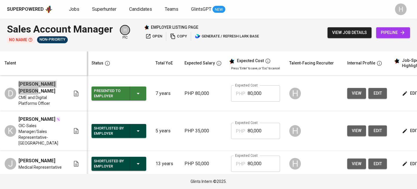
scroll to position [74, 0]
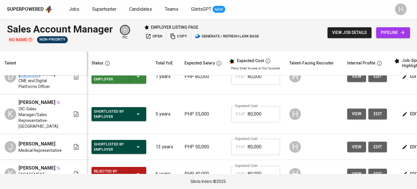
drag, startPoint x: 20, startPoint y: 137, endPoint x: 65, endPoint y: 136, distance: 45.8
click at [65, 140] on div "J Jacqueline R. Layosa Medical Representative" at bounding box center [38, 146] width 66 height 13
drag, startPoint x: 65, startPoint y: 136, endPoint x: 19, endPoint y: 135, distance: 45.5
click at [19, 140] on div "J Jacqueline R. Layosa Medical Representative" at bounding box center [38, 146] width 66 height 13
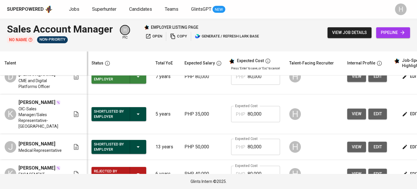
copy span "[PERSON_NAME]"
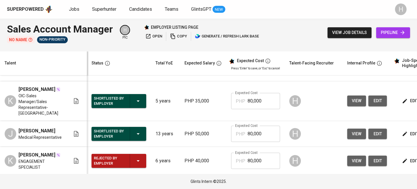
drag, startPoint x: 52, startPoint y: 87, endPoint x: 19, endPoint y: 87, distance: 33.3
click at [19, 87] on span "[PERSON_NAME]" at bounding box center [37, 89] width 37 height 7
copy span "[PERSON_NAME]"
